Goal: Use online tool/utility: Utilize a website feature to perform a specific function

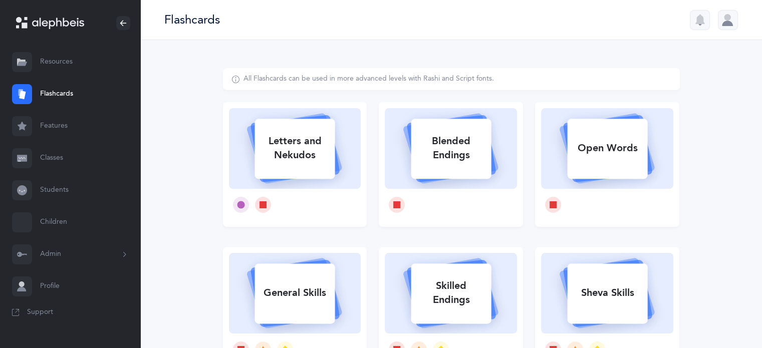
select select
select select "single"
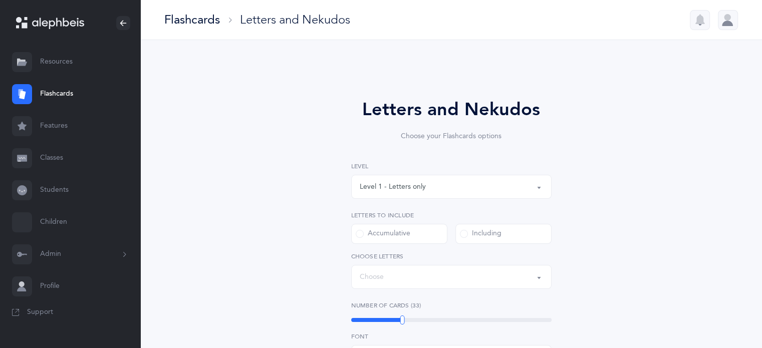
select select "27"
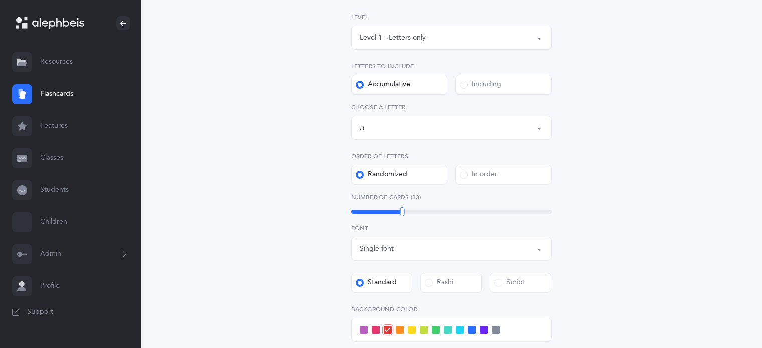
scroll to position [150, 0]
drag, startPoint x: 401, startPoint y: 213, endPoint x: 440, endPoint y: 225, distance: 41.0
click at [440, 215] on div "50" at bounding box center [440, 210] width 5 height 9
click at [471, 325] on span at bounding box center [472, 329] width 8 height 8
click at [0, 0] on input "checkbox" at bounding box center [0, 0] width 0 height 0
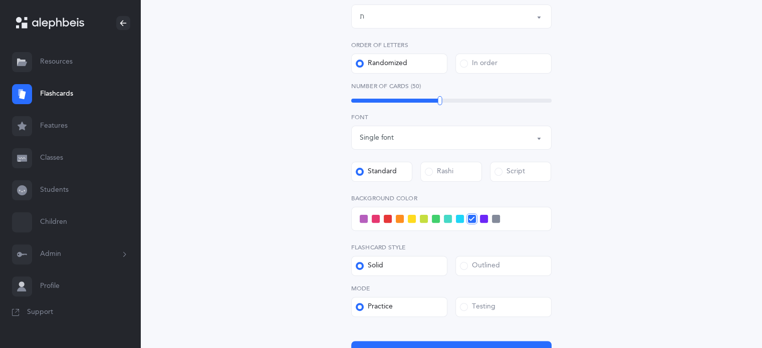
scroll to position [301, 0]
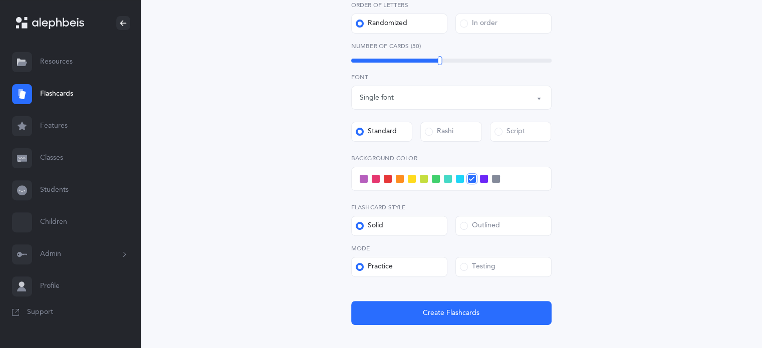
click at [464, 269] on span at bounding box center [464, 267] width 8 height 8
click at [0, 0] on input "Testing" at bounding box center [0, 0] width 0 height 0
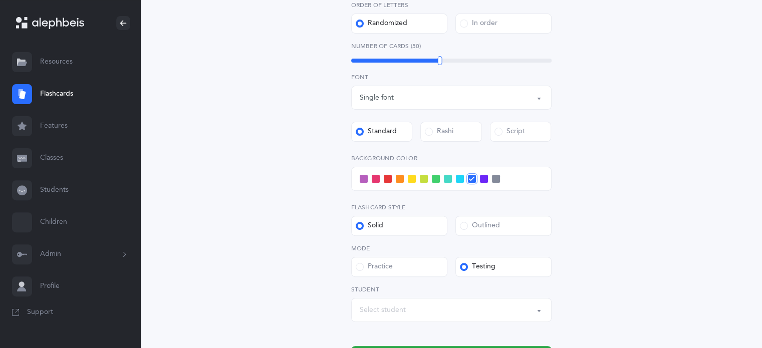
click at [539, 312] on button "Select student" at bounding box center [451, 310] width 200 height 24
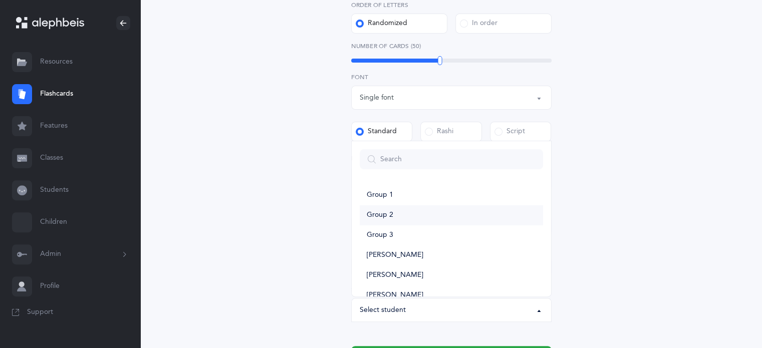
click at [382, 215] on span "Group 2" at bounding box center [380, 215] width 27 height 9
select select "15390"
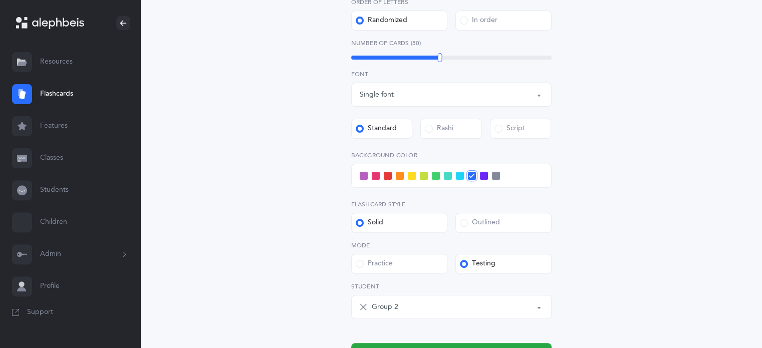
scroll to position [403, 0]
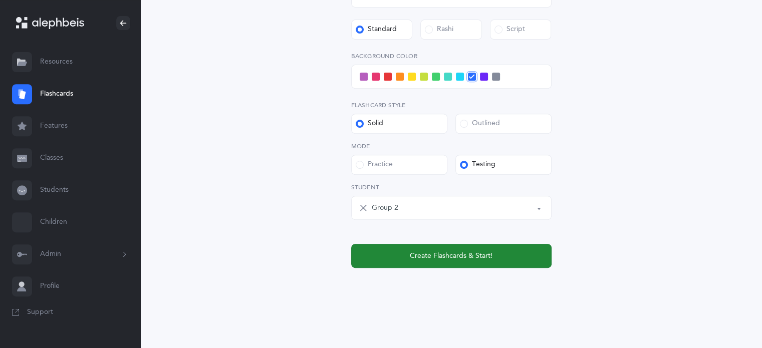
click at [465, 254] on span "Create Flashcards & Start!" at bounding box center [451, 256] width 83 height 11
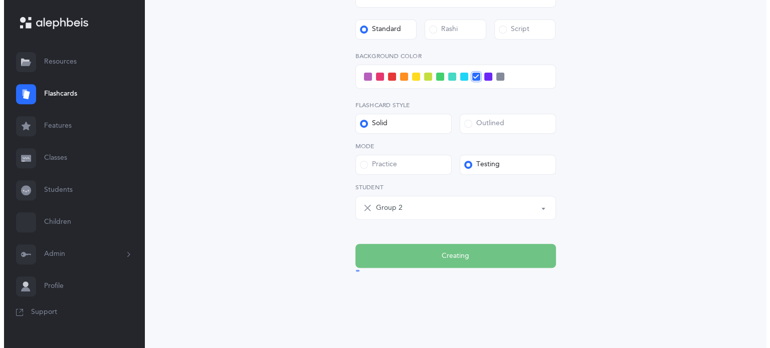
scroll to position [0, 0]
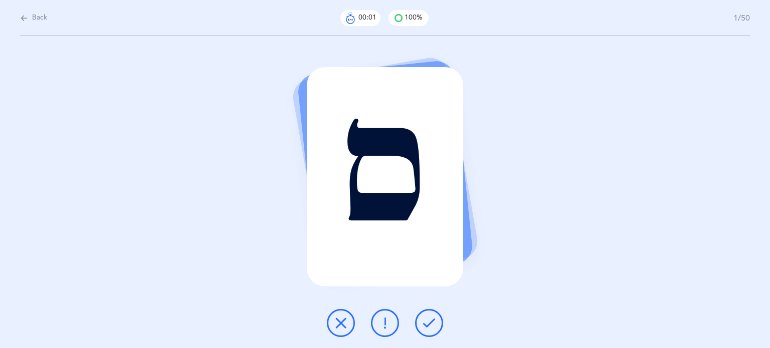
click at [429, 324] on icon at bounding box center [429, 323] width 12 height 12
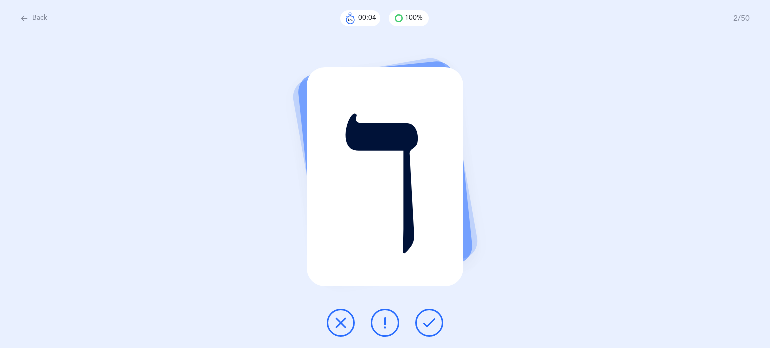
click at [431, 324] on icon at bounding box center [429, 323] width 12 height 12
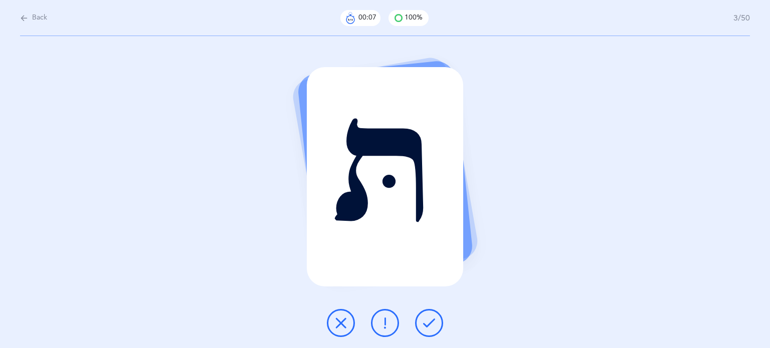
click at [432, 324] on icon at bounding box center [429, 323] width 12 height 12
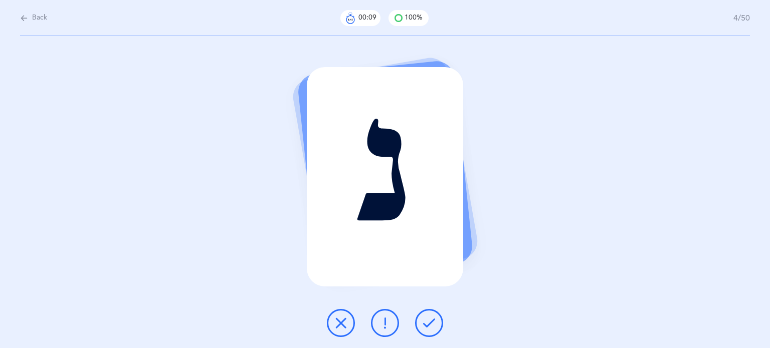
click at [433, 324] on icon at bounding box center [429, 323] width 12 height 12
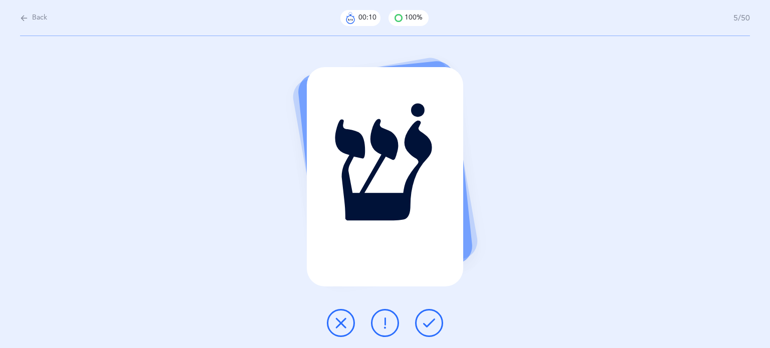
click at [434, 323] on icon at bounding box center [429, 323] width 12 height 12
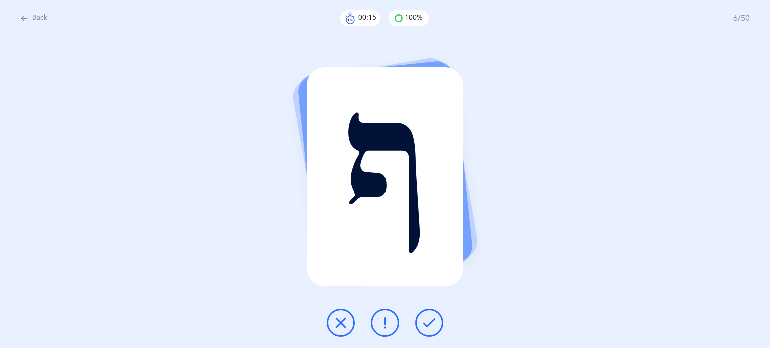
click at [436, 322] on button at bounding box center [429, 323] width 28 height 28
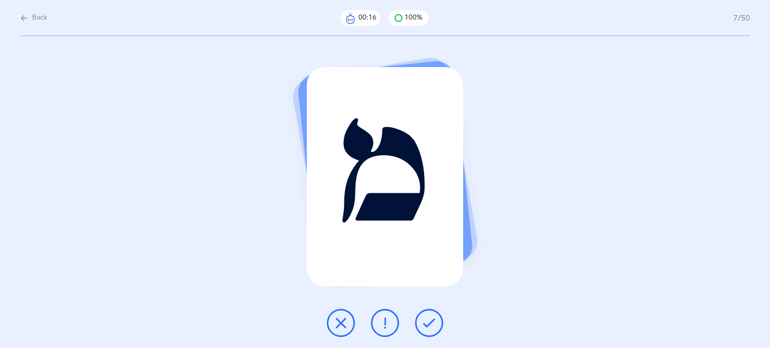
click at [437, 322] on button at bounding box center [429, 323] width 28 height 28
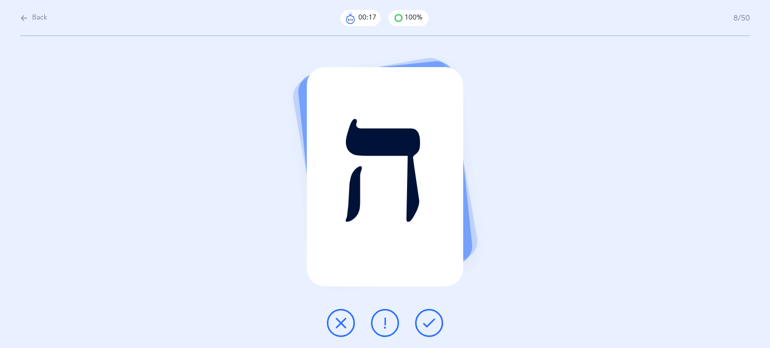
click at [437, 322] on button at bounding box center [429, 323] width 28 height 28
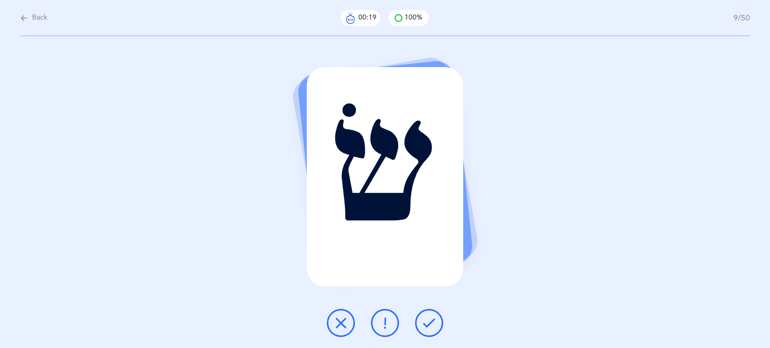
click at [437, 322] on button at bounding box center [429, 323] width 28 height 28
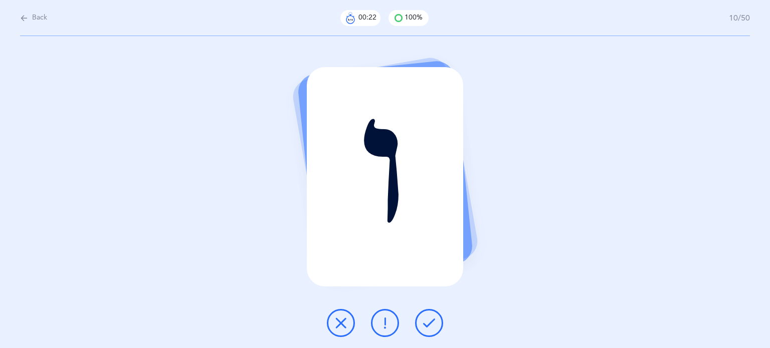
click at [438, 320] on button at bounding box center [429, 323] width 28 height 28
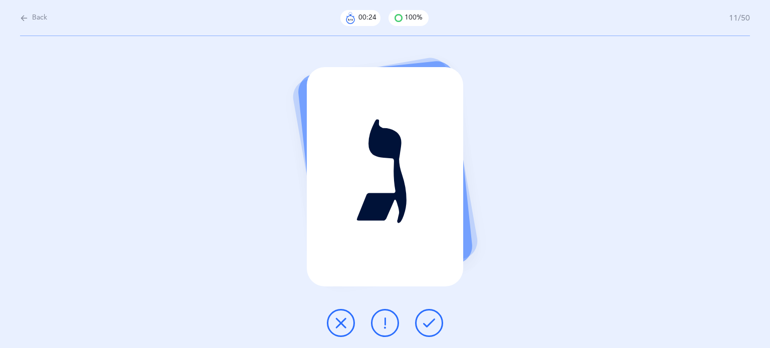
click at [436, 321] on button at bounding box center [429, 323] width 28 height 28
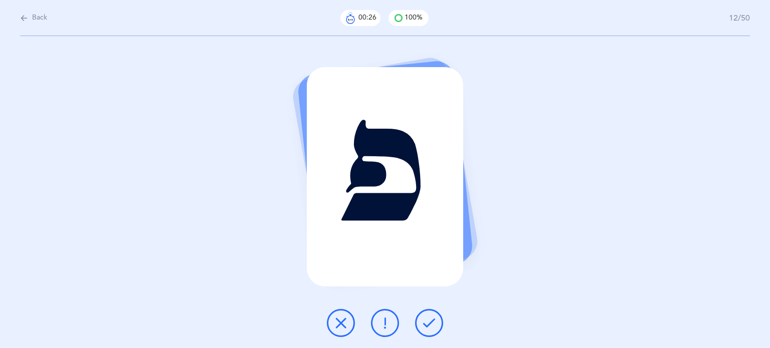
click at [436, 321] on button at bounding box center [429, 323] width 28 height 28
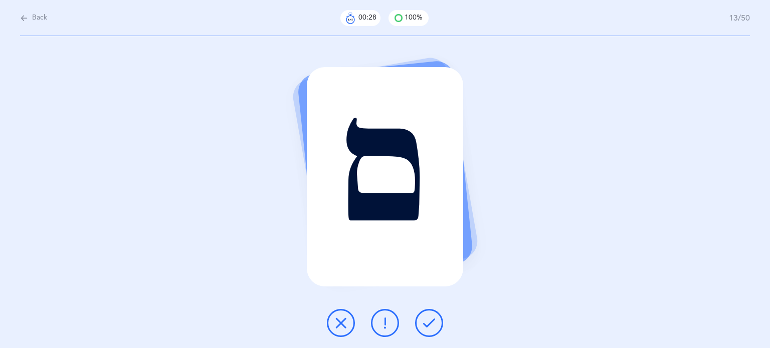
click at [437, 321] on button at bounding box center [429, 323] width 28 height 28
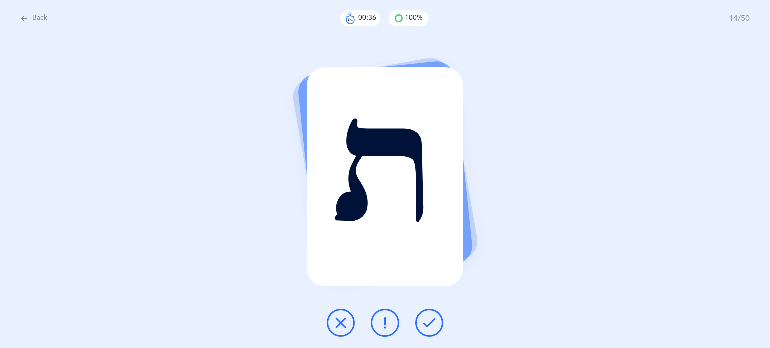
click at [345, 328] on icon at bounding box center [341, 323] width 12 height 12
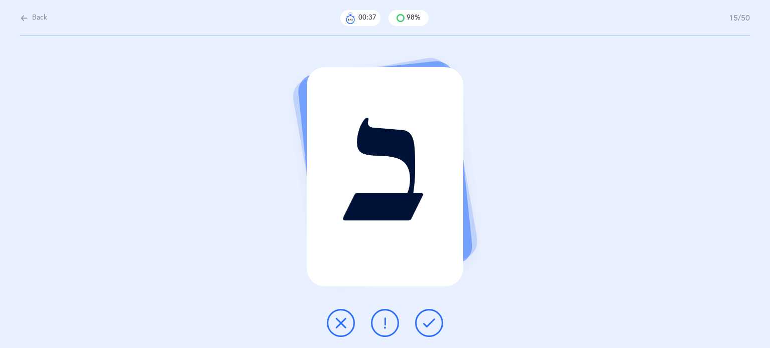
click at [430, 323] on icon at bounding box center [429, 323] width 12 height 12
click at [432, 320] on icon at bounding box center [429, 323] width 12 height 12
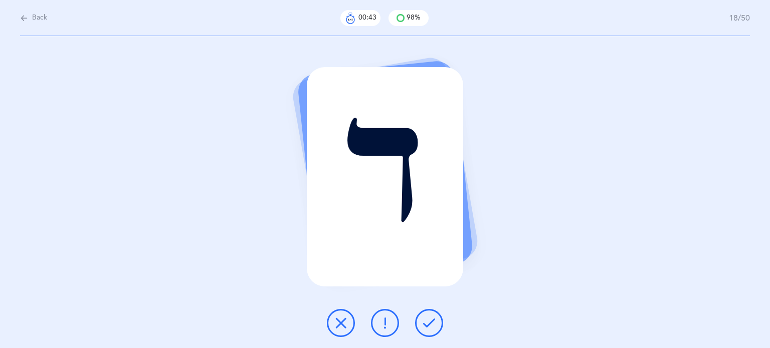
click at [432, 320] on icon at bounding box center [429, 323] width 12 height 12
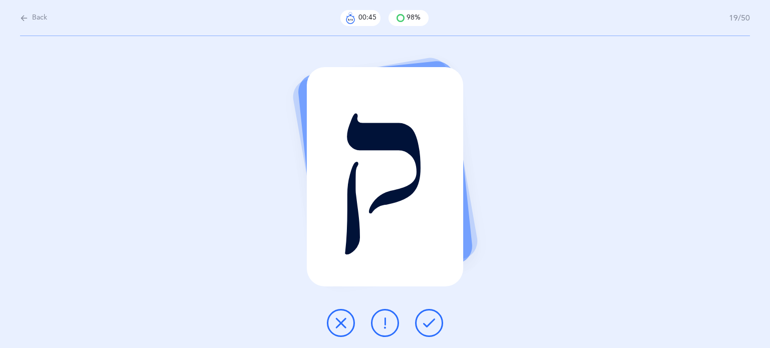
click at [432, 320] on icon at bounding box center [429, 323] width 12 height 12
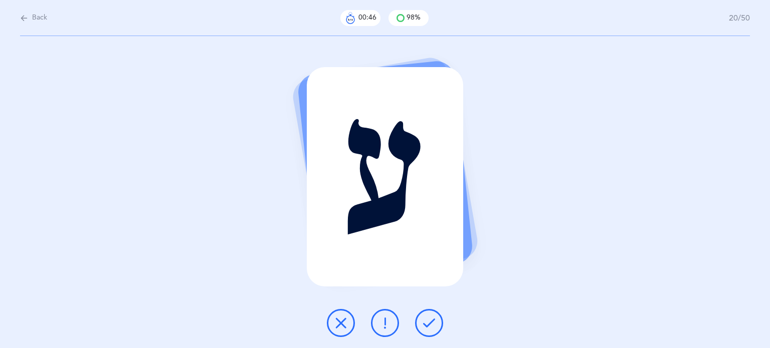
click at [433, 320] on icon at bounding box center [429, 323] width 12 height 12
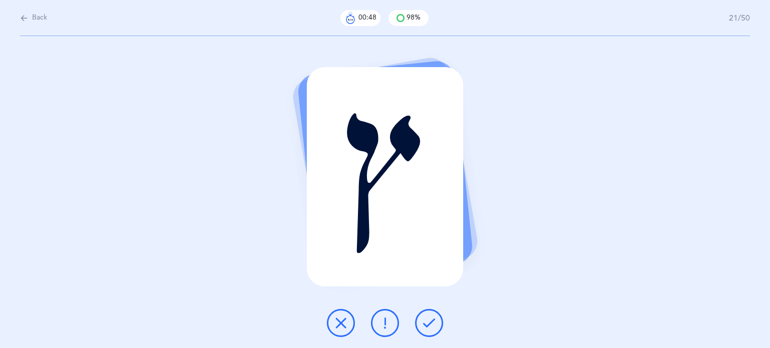
click at [433, 319] on icon at bounding box center [429, 323] width 12 height 12
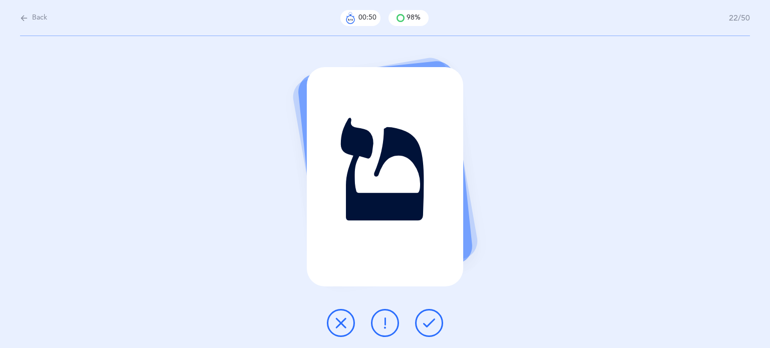
click at [433, 319] on icon at bounding box center [429, 323] width 12 height 12
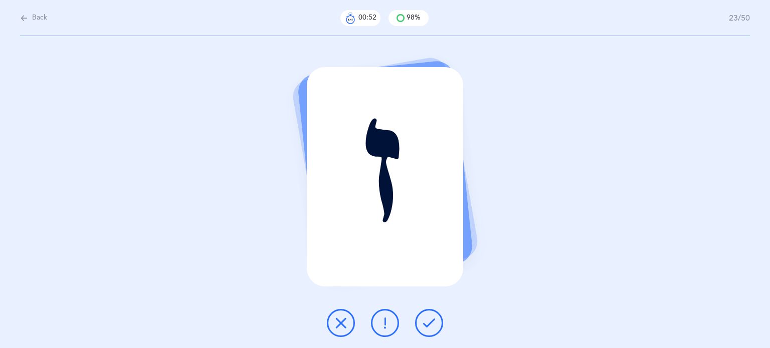
click at [433, 319] on icon at bounding box center [429, 323] width 12 height 12
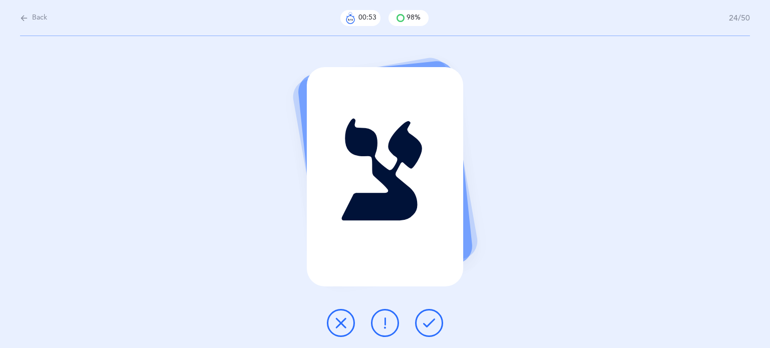
click at [433, 319] on icon at bounding box center [429, 323] width 12 height 12
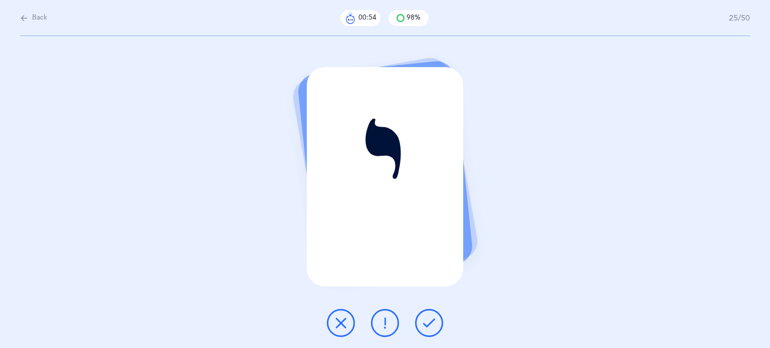
click at [433, 319] on icon at bounding box center [429, 323] width 12 height 12
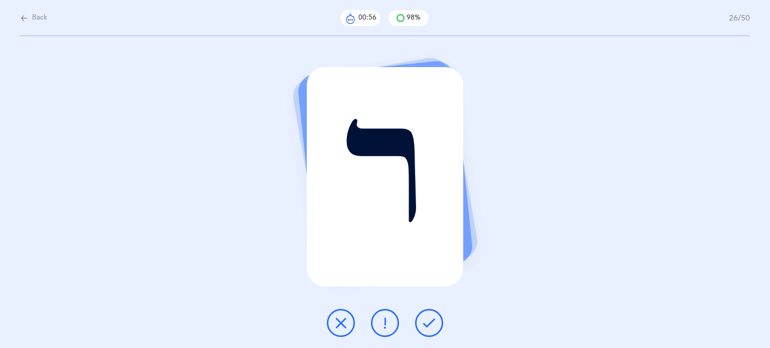
click at [433, 319] on icon at bounding box center [429, 323] width 12 height 12
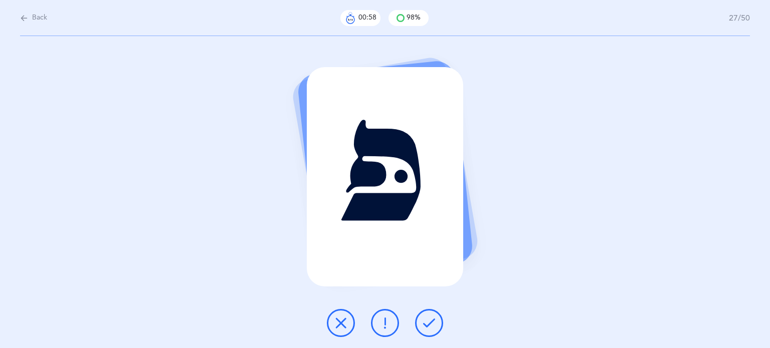
click at [433, 319] on icon at bounding box center [429, 323] width 12 height 12
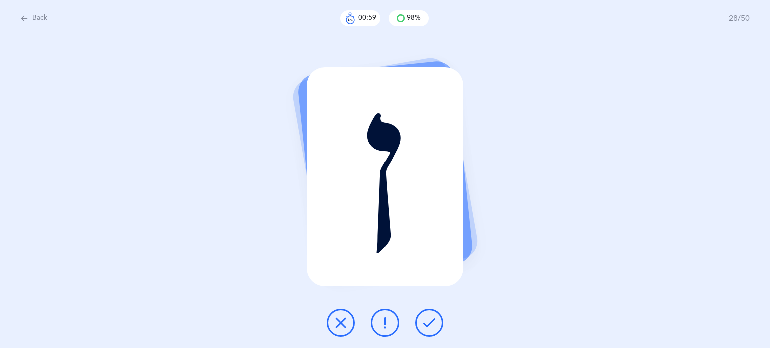
click at [433, 319] on icon at bounding box center [429, 323] width 12 height 12
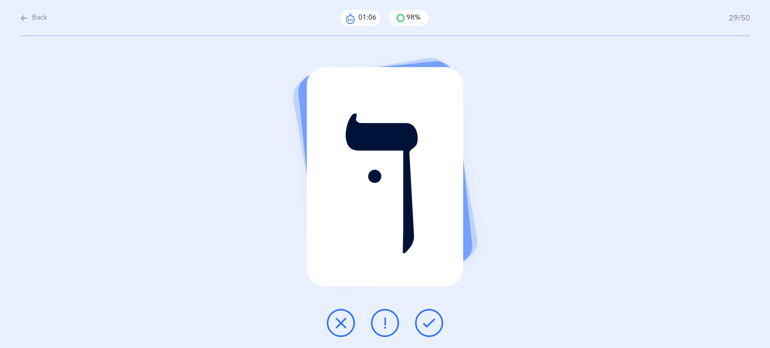
click at [433, 319] on icon at bounding box center [429, 323] width 12 height 12
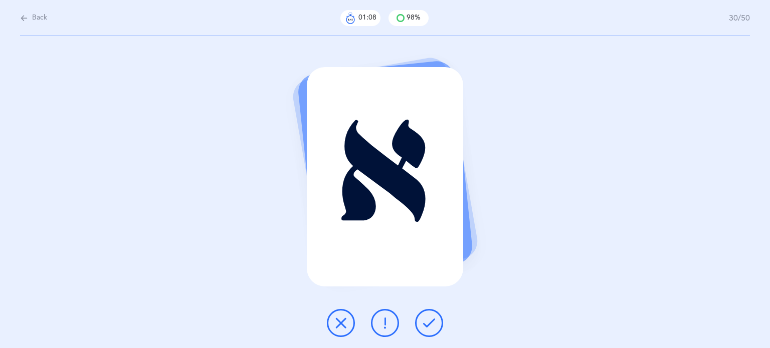
click at [433, 319] on icon at bounding box center [429, 323] width 12 height 12
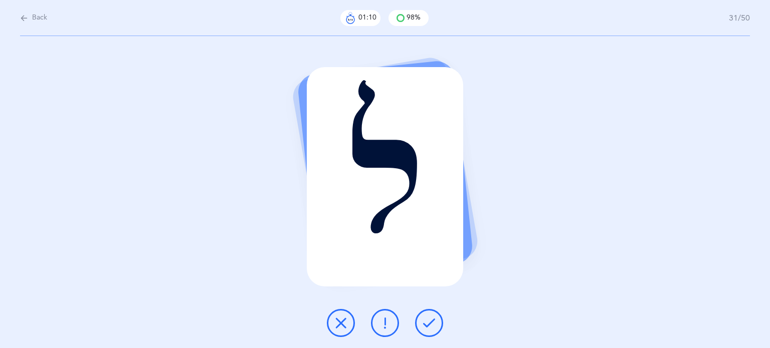
click at [433, 319] on icon at bounding box center [429, 323] width 12 height 12
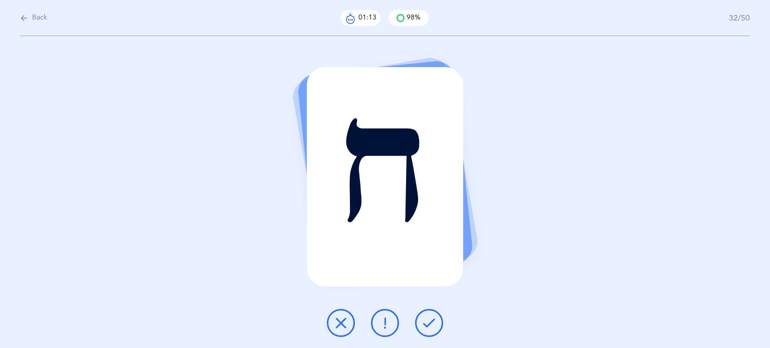
click at [436, 320] on button at bounding box center [429, 323] width 28 height 28
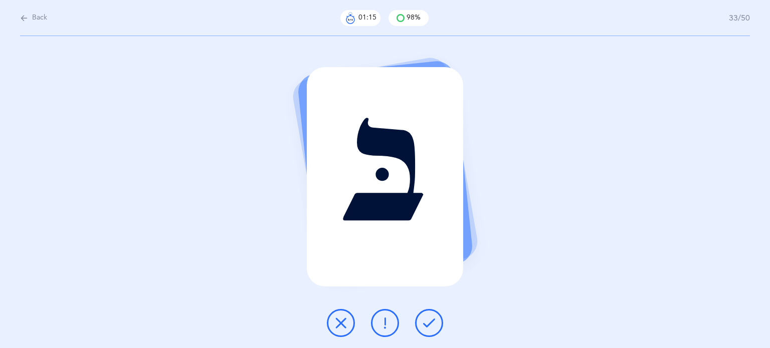
click at [436, 320] on button at bounding box center [429, 323] width 28 height 28
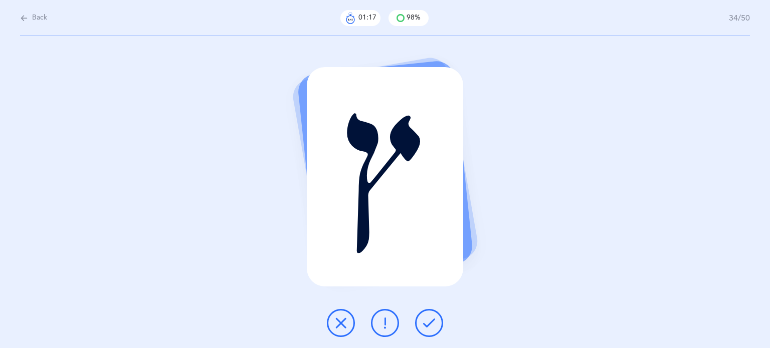
drag, startPoint x: 436, startPoint y: 319, endPoint x: 430, endPoint y: 318, distance: 5.5
click at [435, 318] on button at bounding box center [429, 323] width 28 height 28
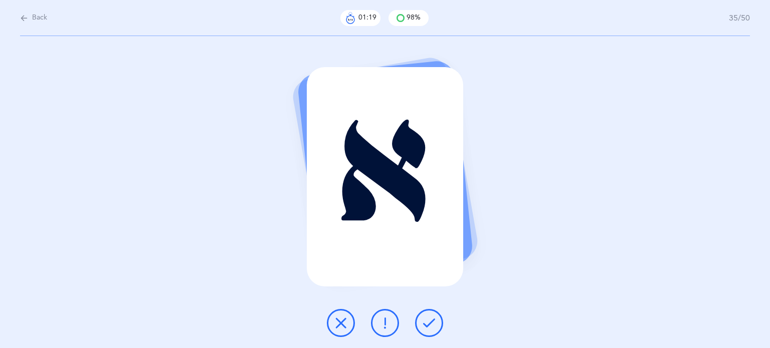
click at [432, 318] on icon at bounding box center [429, 323] width 12 height 12
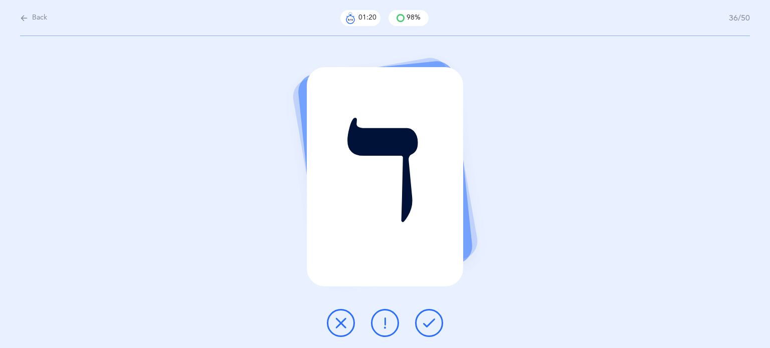
click at [432, 317] on icon at bounding box center [429, 323] width 12 height 12
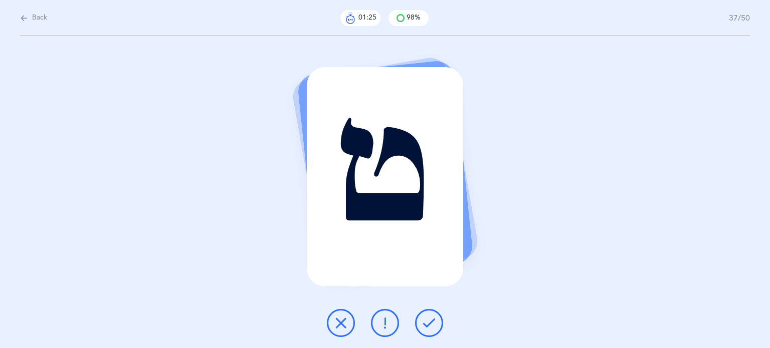
click at [430, 316] on button at bounding box center [429, 323] width 28 height 28
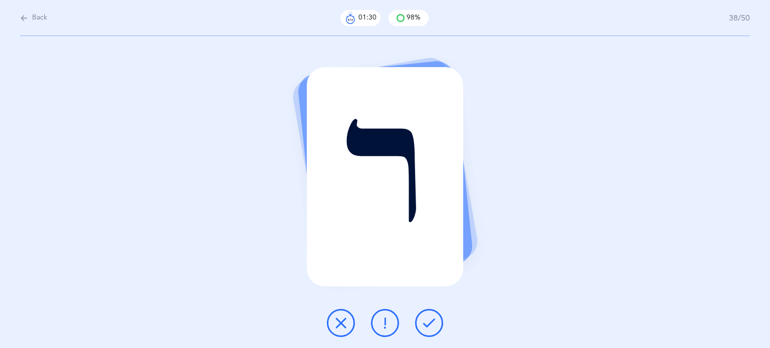
click at [430, 316] on button at bounding box center [429, 323] width 28 height 28
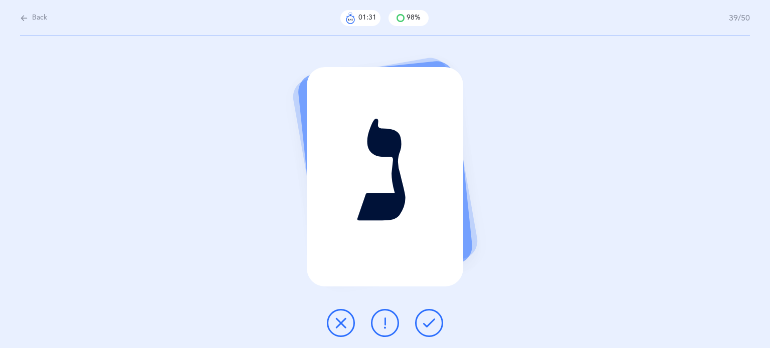
click at [430, 316] on button at bounding box center [429, 323] width 28 height 28
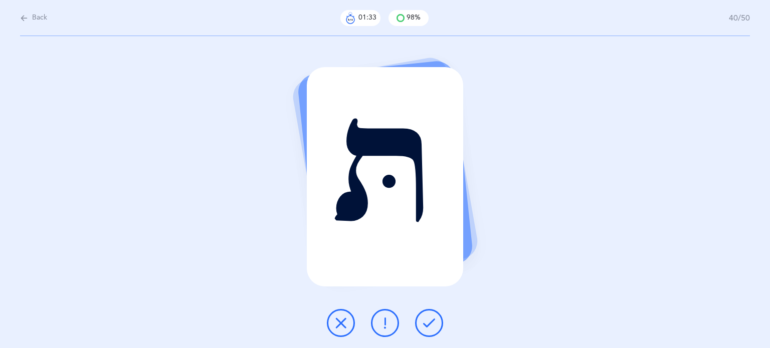
click at [430, 316] on button at bounding box center [429, 323] width 28 height 28
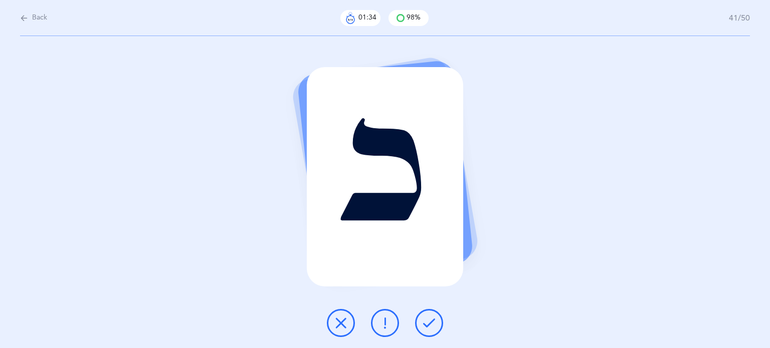
click at [430, 316] on button at bounding box center [429, 323] width 28 height 28
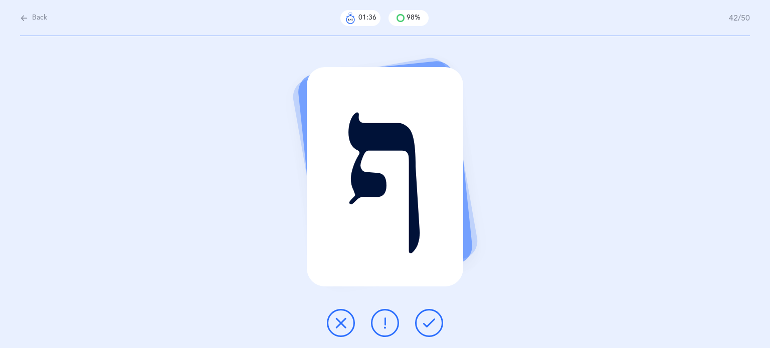
click at [431, 315] on button at bounding box center [429, 323] width 28 height 28
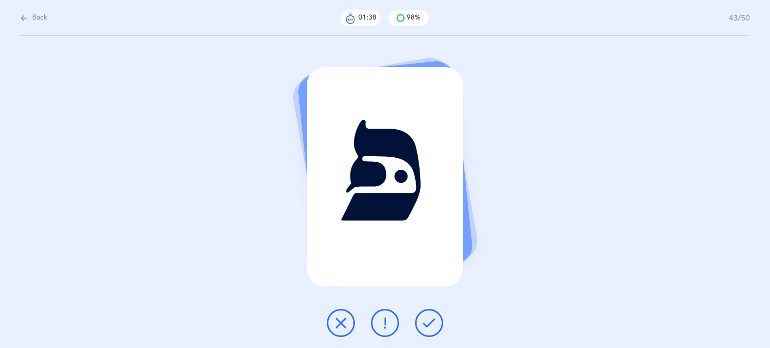
click at [430, 315] on button at bounding box center [429, 323] width 28 height 28
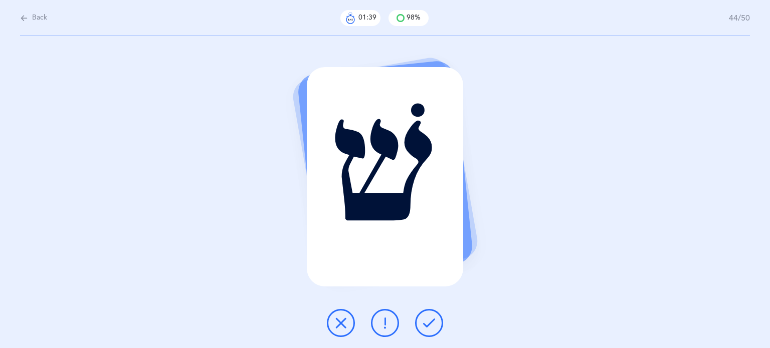
click at [430, 315] on button at bounding box center [429, 323] width 28 height 28
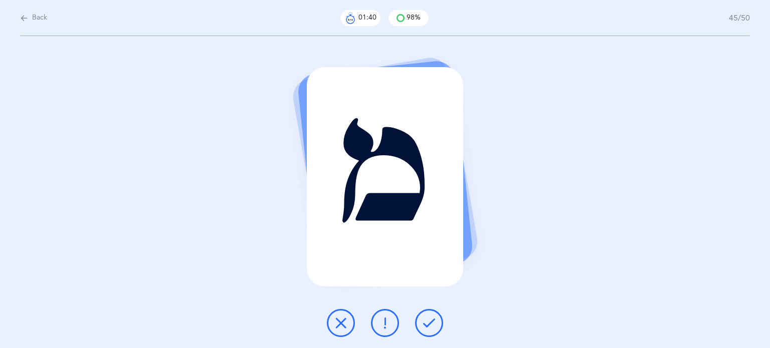
click at [430, 315] on button at bounding box center [429, 323] width 28 height 28
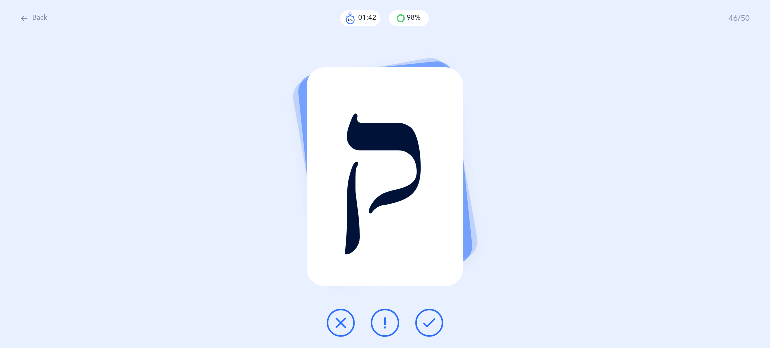
click at [429, 316] on button at bounding box center [429, 323] width 28 height 28
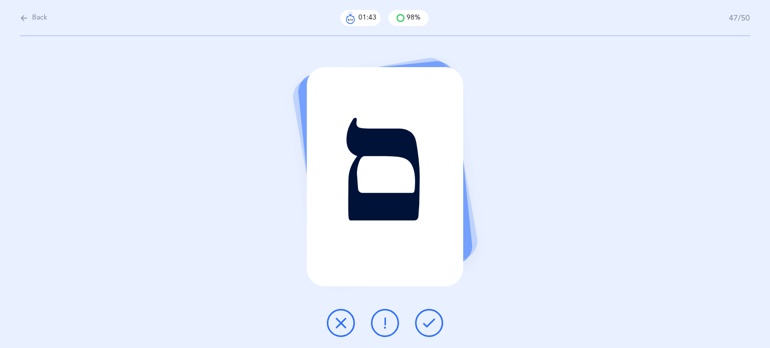
click at [432, 310] on button at bounding box center [429, 323] width 28 height 28
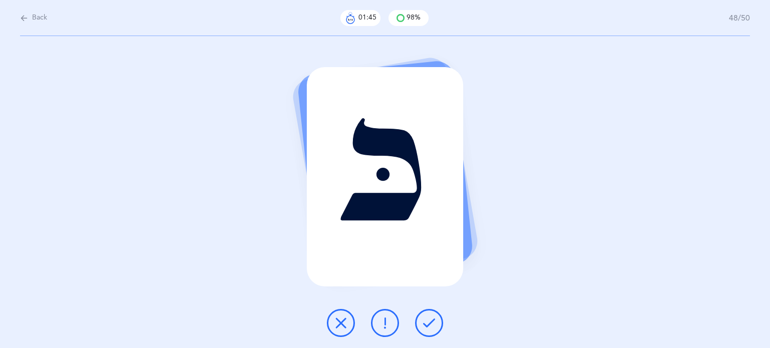
click at [433, 309] on button at bounding box center [429, 323] width 28 height 28
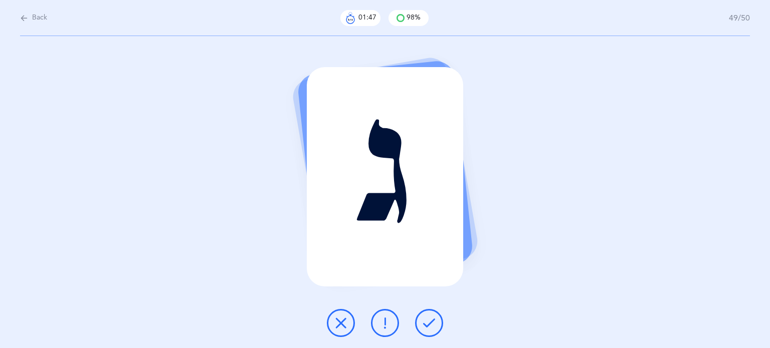
click at [431, 309] on button at bounding box center [429, 323] width 28 height 28
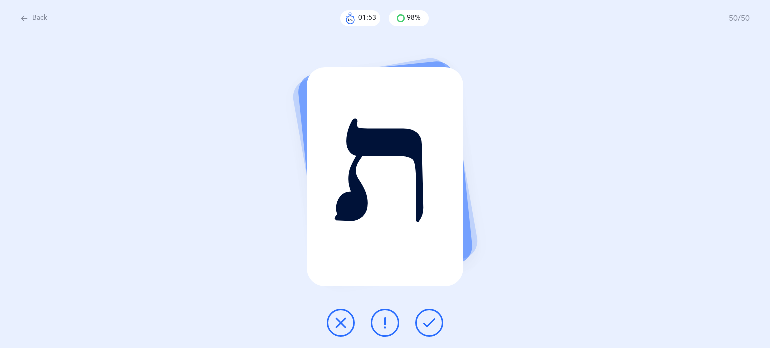
click at [336, 317] on icon at bounding box center [341, 323] width 12 height 12
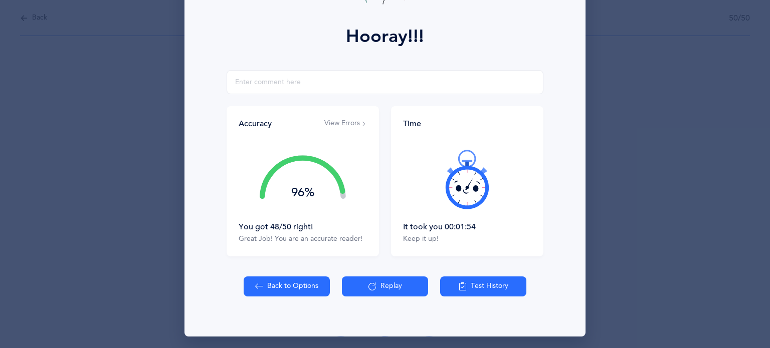
scroll to position [128, 0]
